Goal: Task Accomplishment & Management: Manage account settings

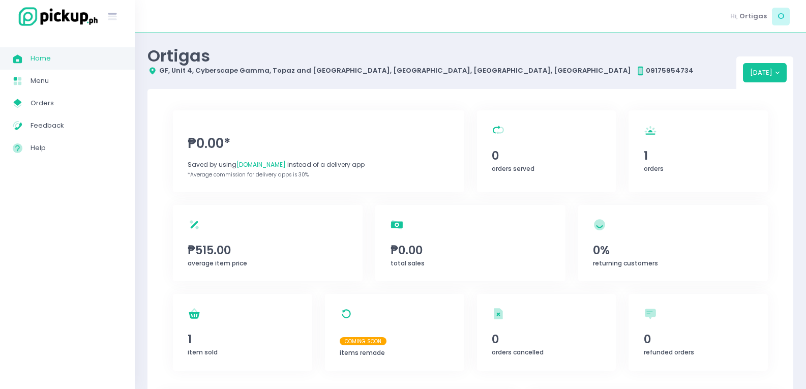
click at [280, 18] on div "Hi, Ortigas O" at bounding box center [471, 16] width 672 height 33
click at [72, 104] on span "Orders" at bounding box center [77, 103] width 92 height 13
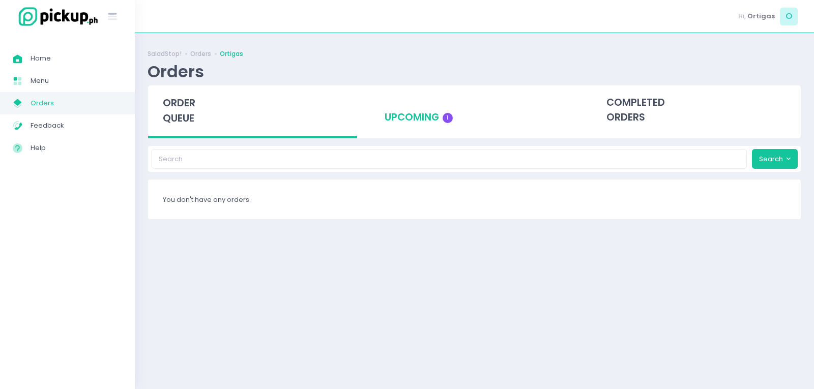
click at [432, 125] on div "upcoming 1" at bounding box center [474, 110] width 209 height 50
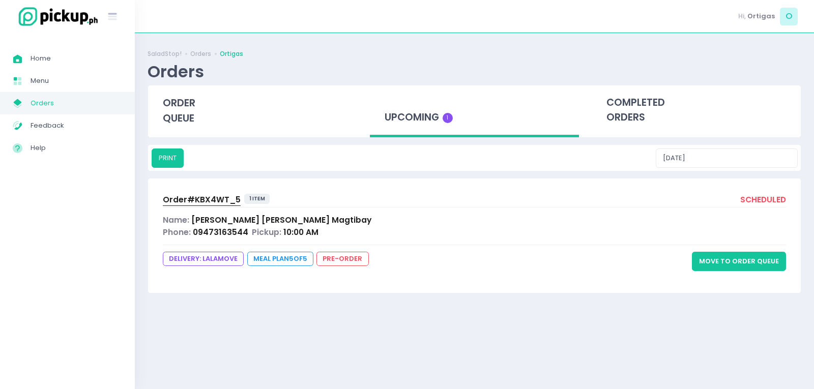
click at [749, 258] on button "Move to Order Queue" at bounding box center [739, 261] width 94 height 19
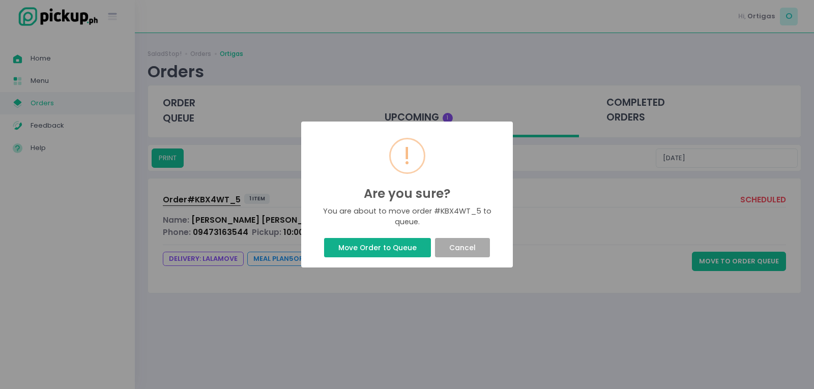
click at [371, 254] on button "Move Order to Queue" at bounding box center [377, 247] width 106 height 19
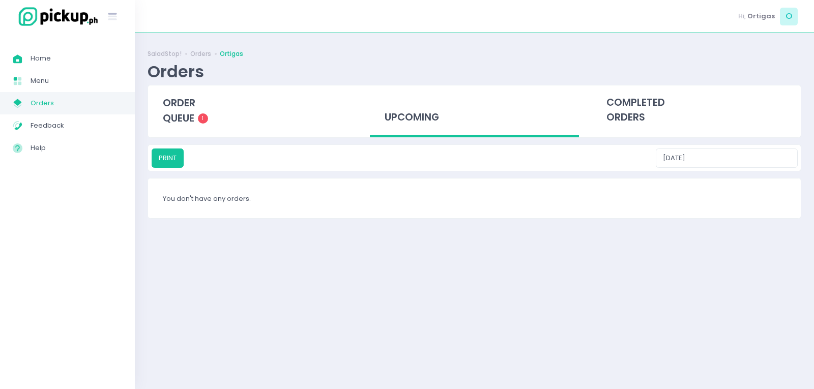
click at [400, 236] on div "SaladStop! Orders Ortigas Orders order queue 1 upcoming completed orders PRINT …" at bounding box center [474, 211] width 679 height 331
click at [196, 114] on div "order queue 1" at bounding box center [252, 110] width 209 height 50
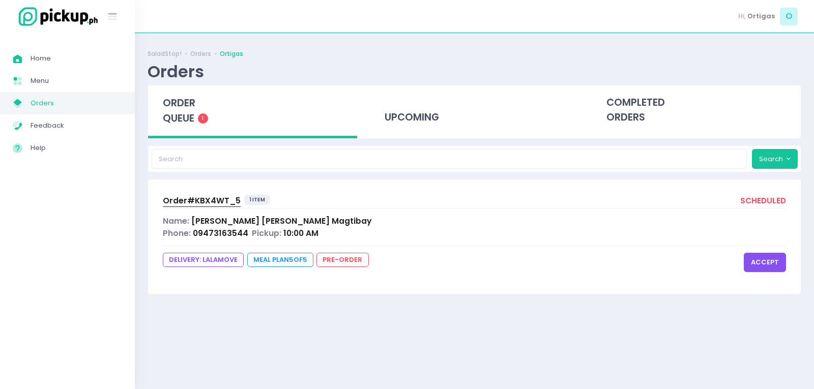
click at [771, 267] on button "accept" at bounding box center [765, 262] width 42 height 19
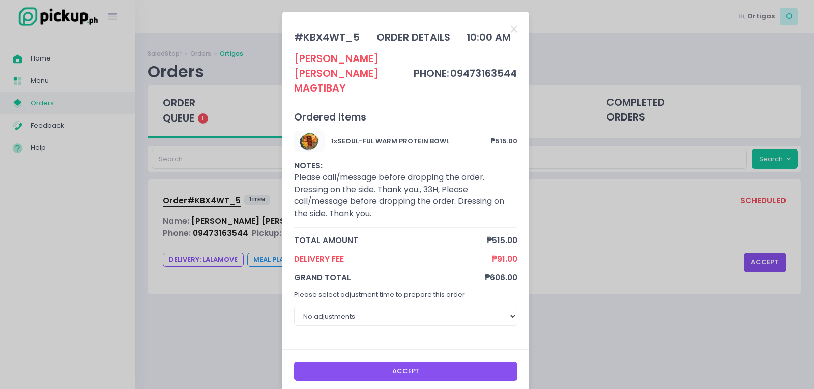
click at [455, 362] on button "Accept" at bounding box center [406, 371] width 224 height 19
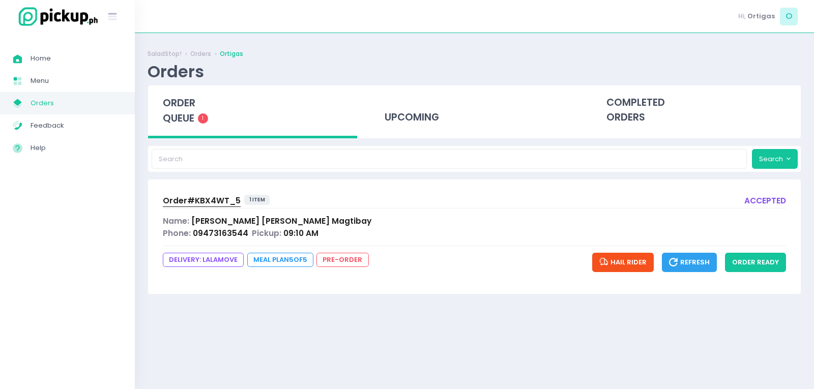
click at [231, 208] on link "Order# KBX4WT_5" at bounding box center [202, 202] width 78 height 14
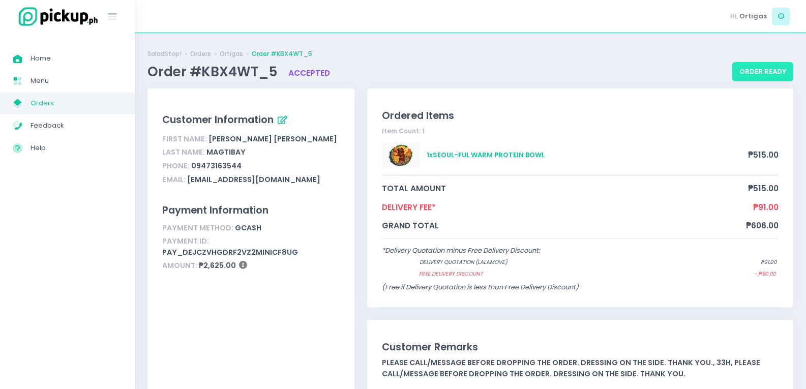
click at [771, 74] on button "order ready" at bounding box center [763, 71] width 61 height 19
